Goal: Transaction & Acquisition: Purchase product/service

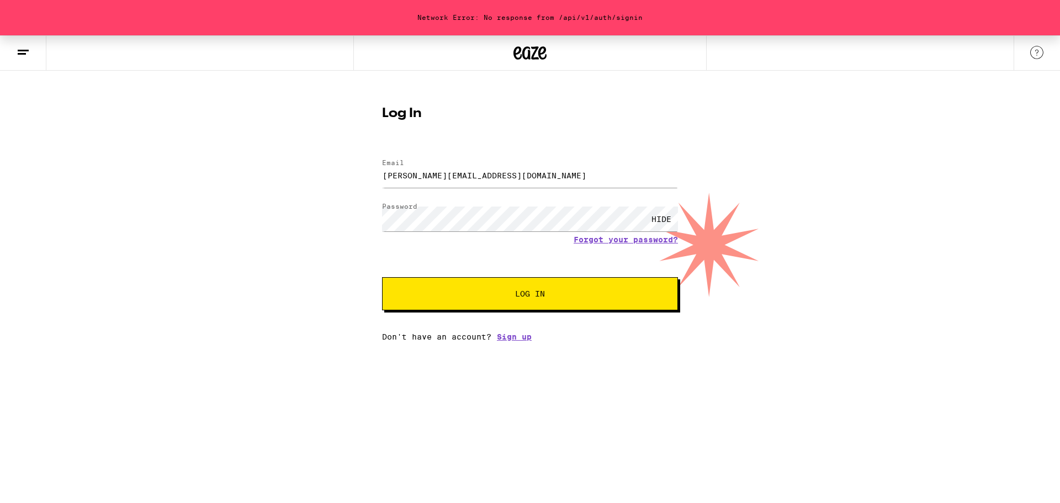
click at [517, 295] on span "Log In" at bounding box center [530, 294] width 30 height 8
